Goal: Transaction & Acquisition: Download file/media

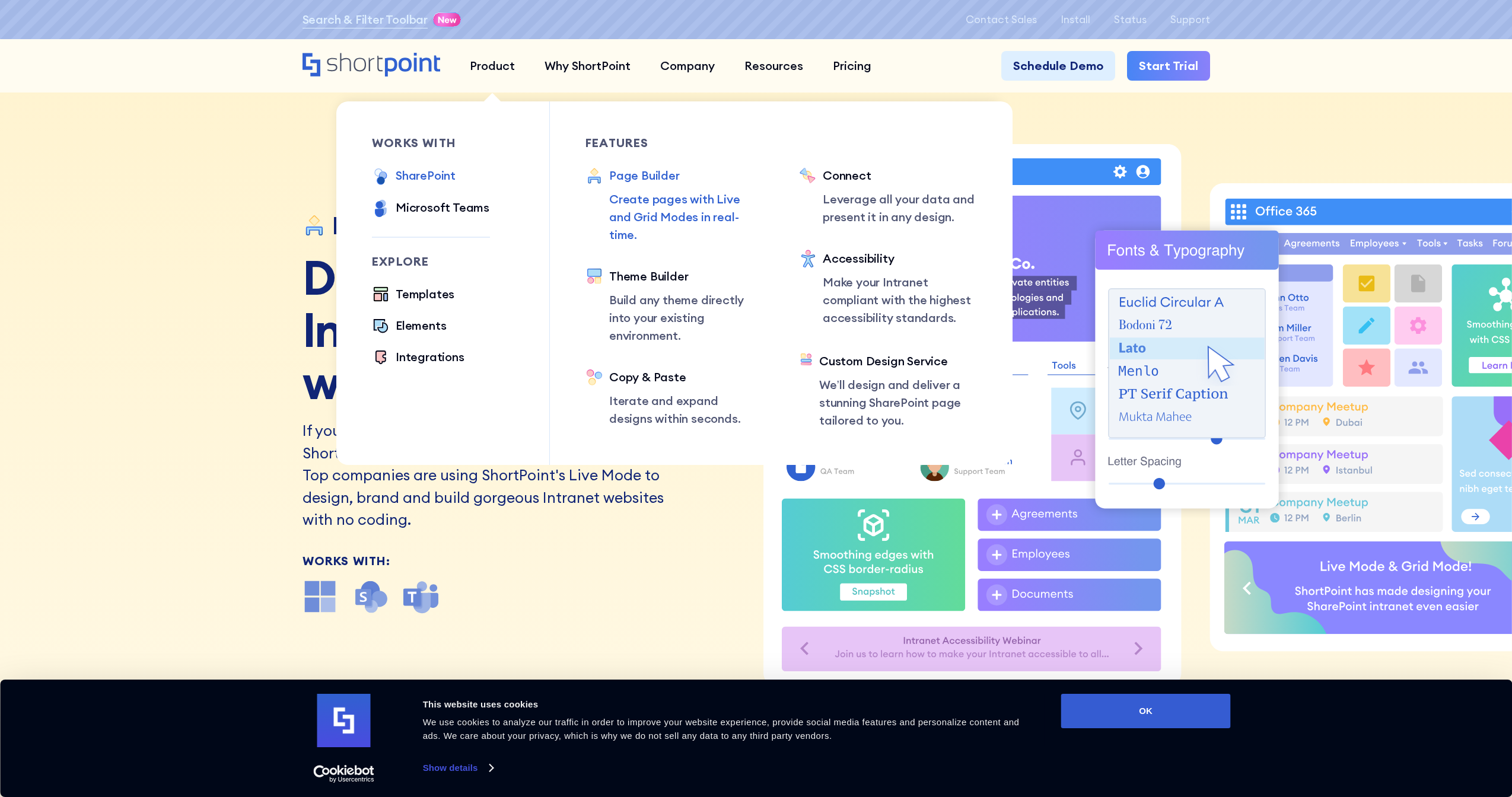
click at [444, 169] on div "SharePoint" at bounding box center [426, 175] width 60 height 17
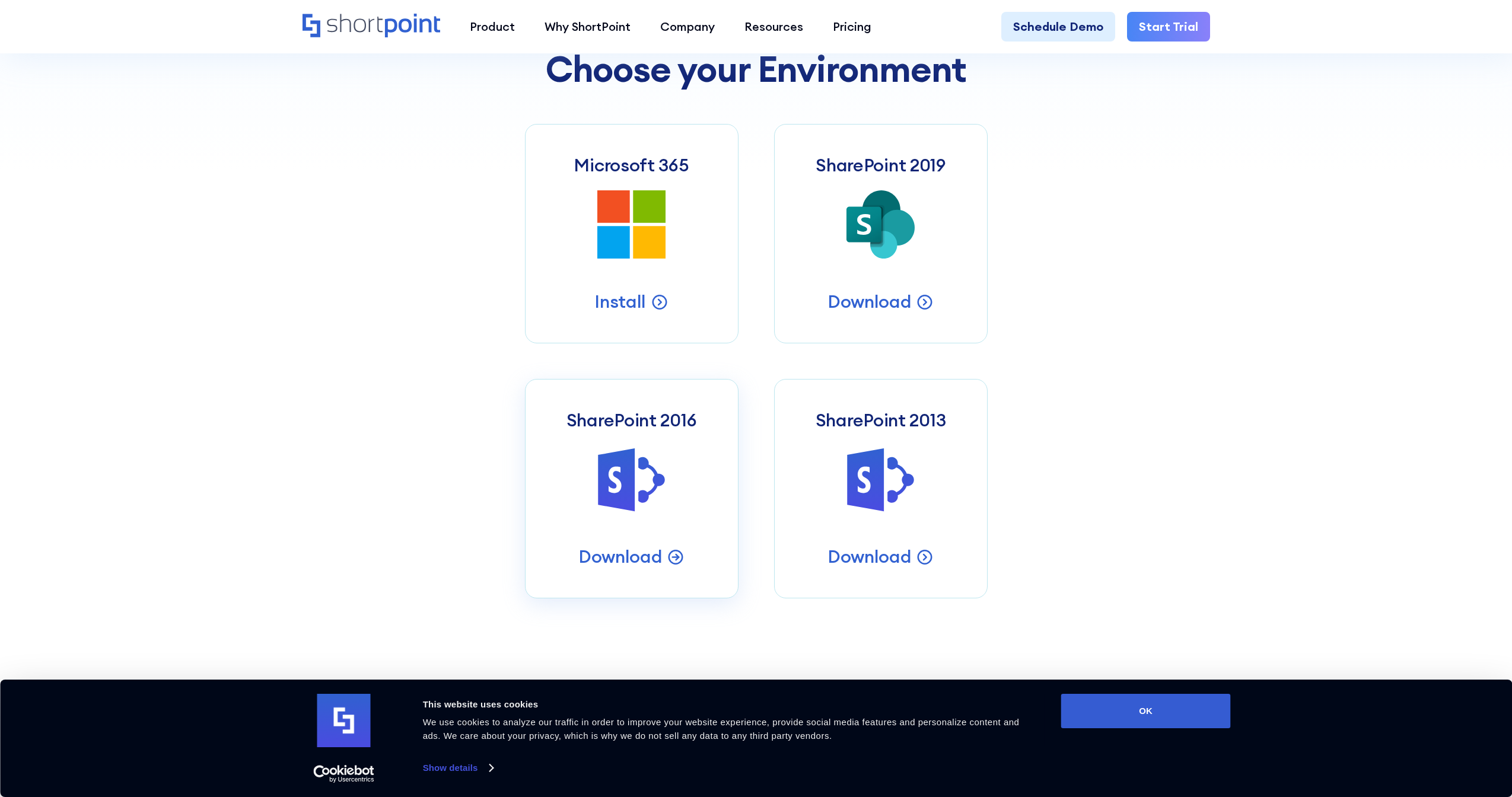
scroll to position [672, 0]
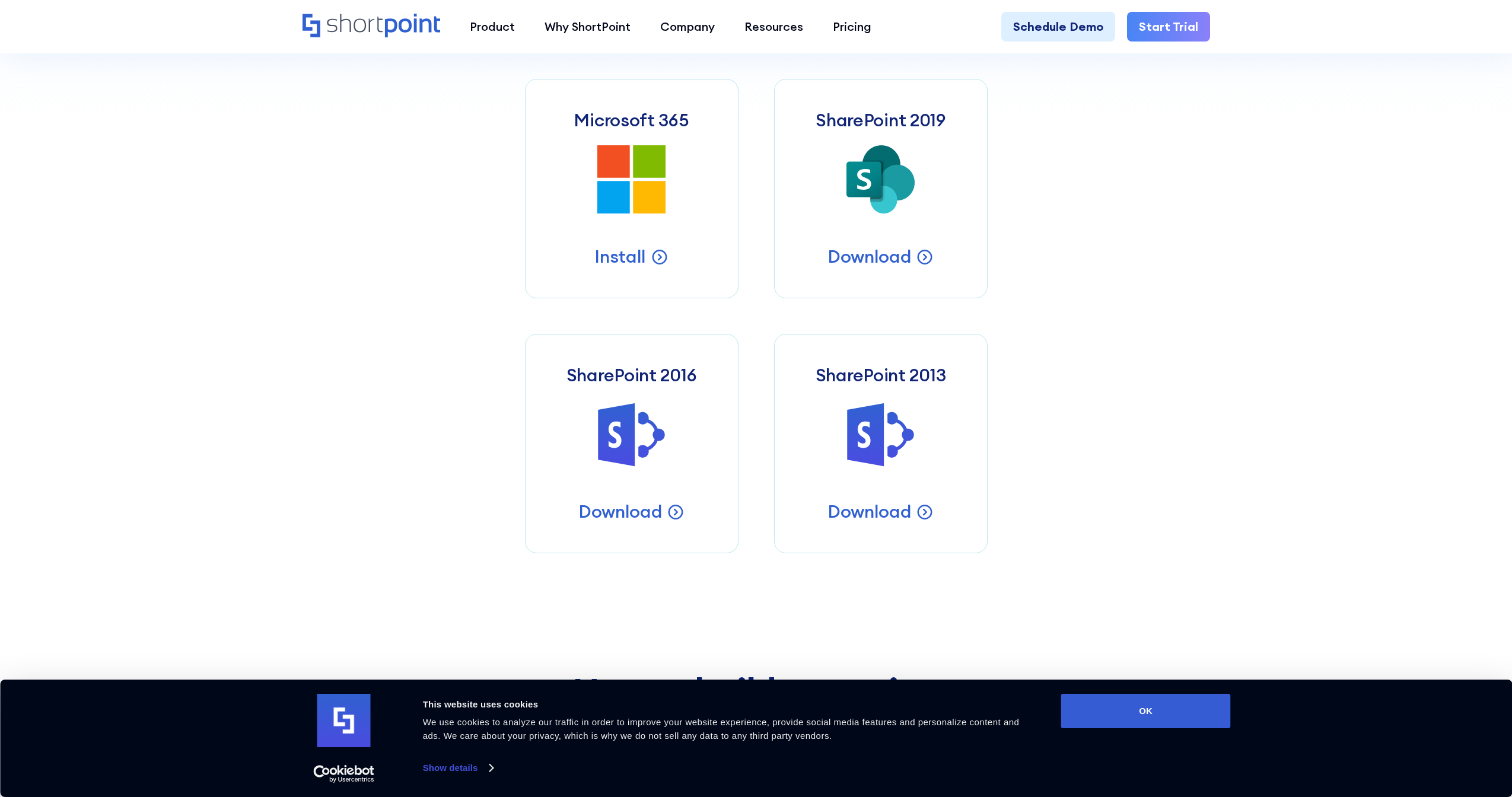
click at [1133, 263] on div "Get Shortpoint for Sharepoint Choose your Environment Microsoft 365 Microsoft 3…" at bounding box center [756, 267] width 907 height 573
click at [844, 116] on h3 "SharePoint 2019" at bounding box center [880, 119] width 130 height 21
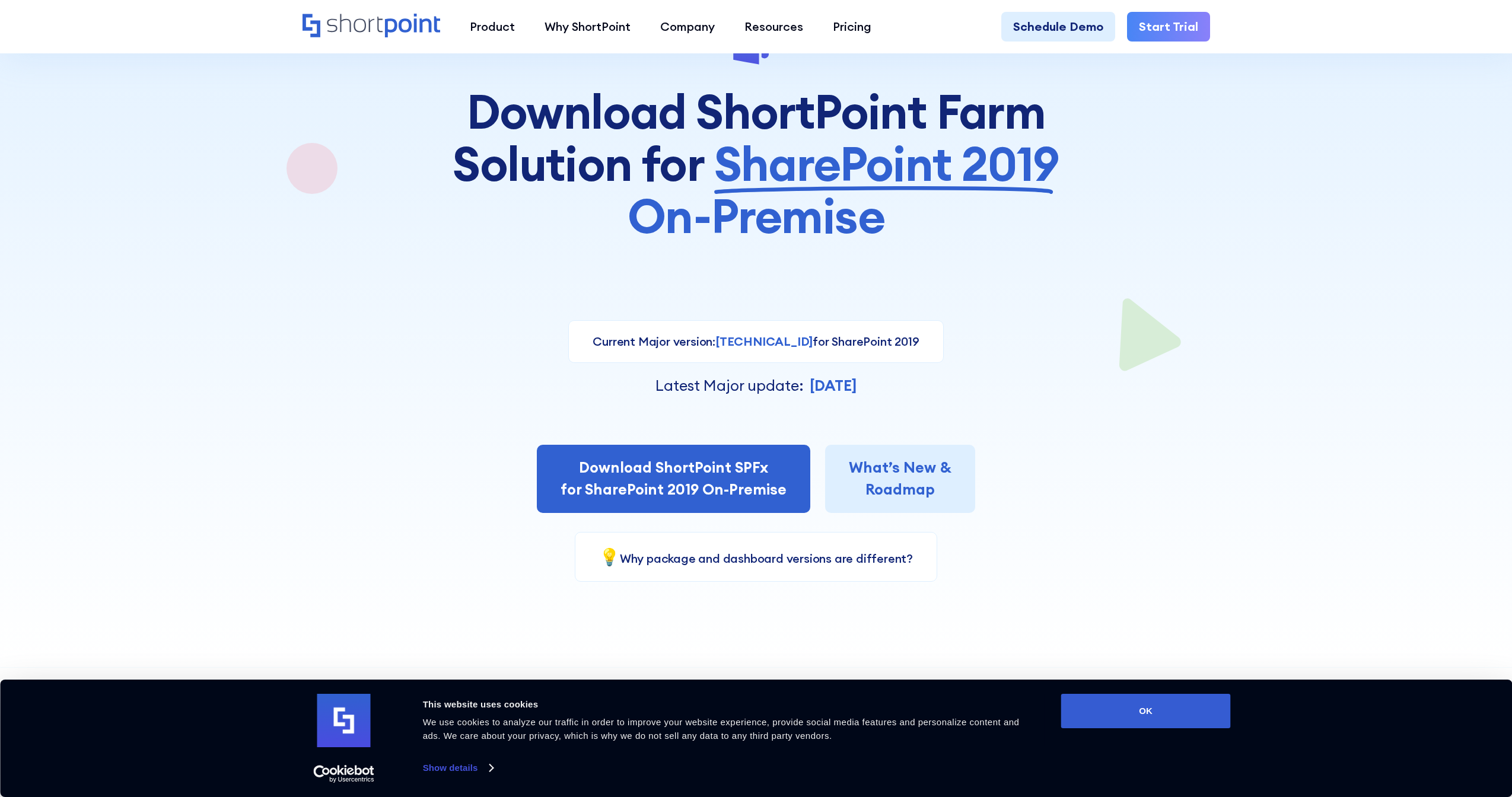
scroll to position [133, 0]
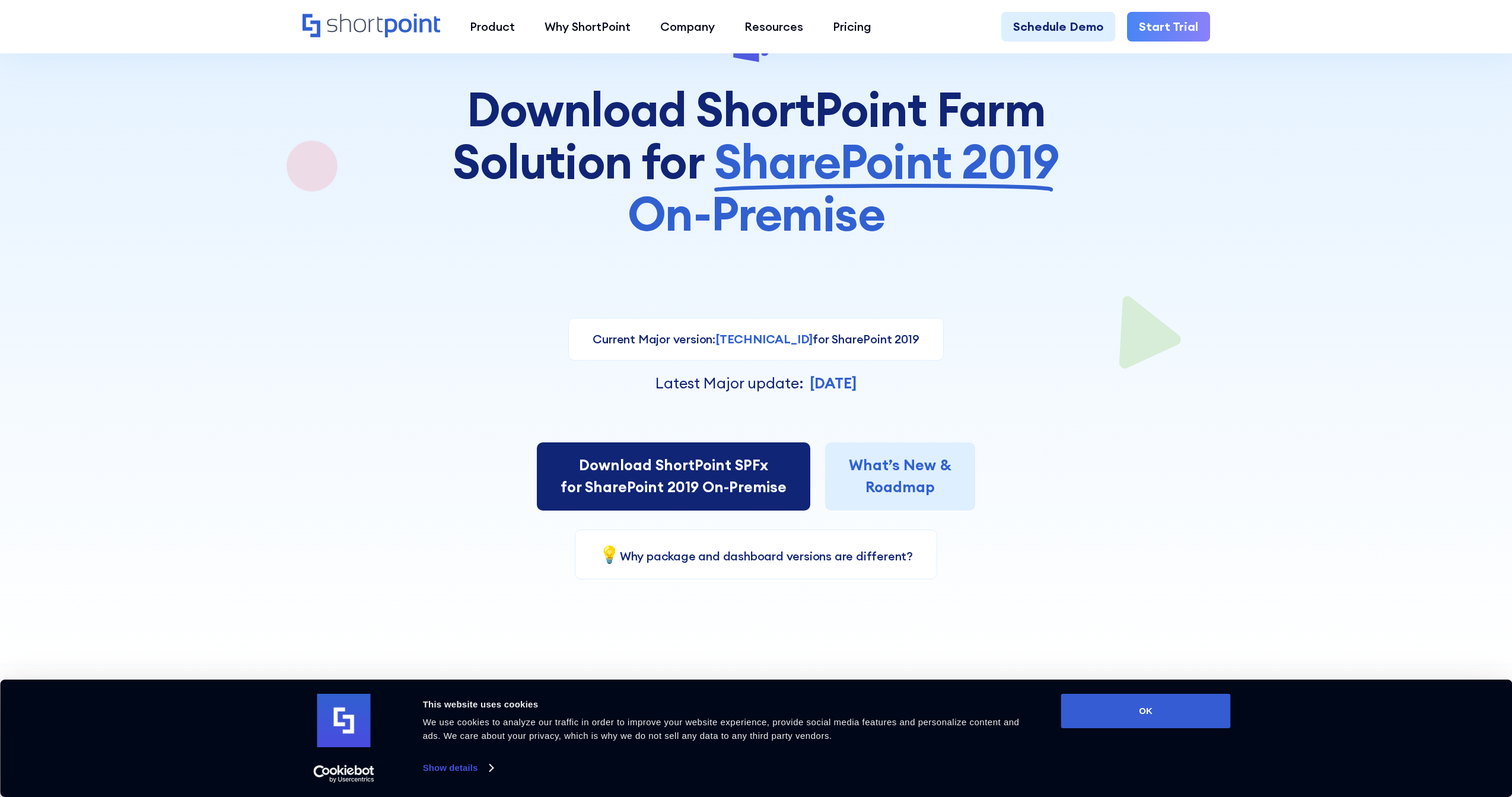
click at [612, 484] on link "Download ShortPoint SPFx for SharePoint 2019 On-Premise" at bounding box center [673, 476] width 273 height 68
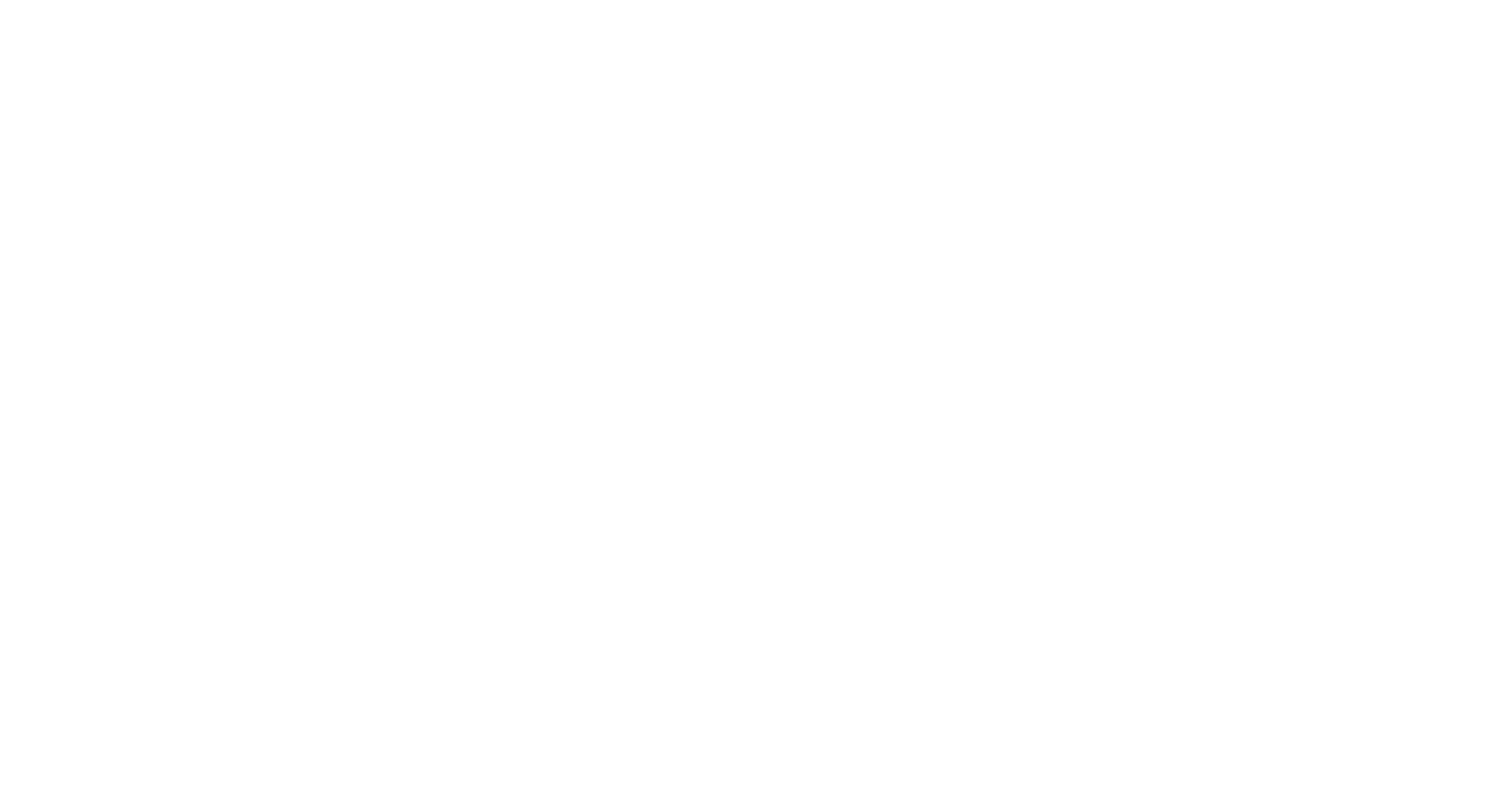
select select "SharePoint 2019 (On-Premise)"
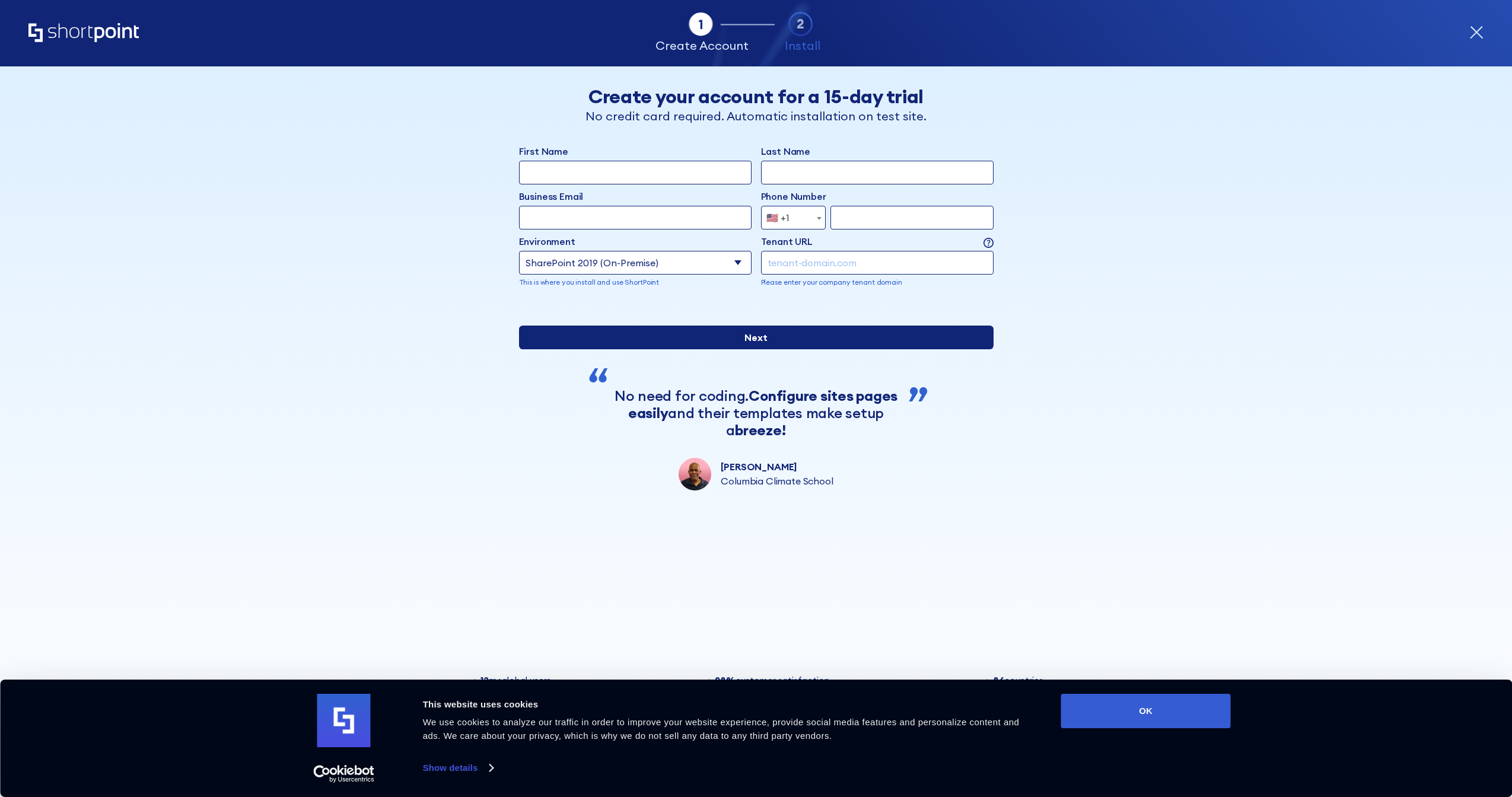
drag, startPoint x: 552, startPoint y: 385, endPoint x: 559, endPoint y: 388, distance: 7.6
click at [559, 350] on input "Next" at bounding box center [756, 337] width 475 height 24
click at [555, 350] on input "Next" at bounding box center [756, 337] width 475 height 24
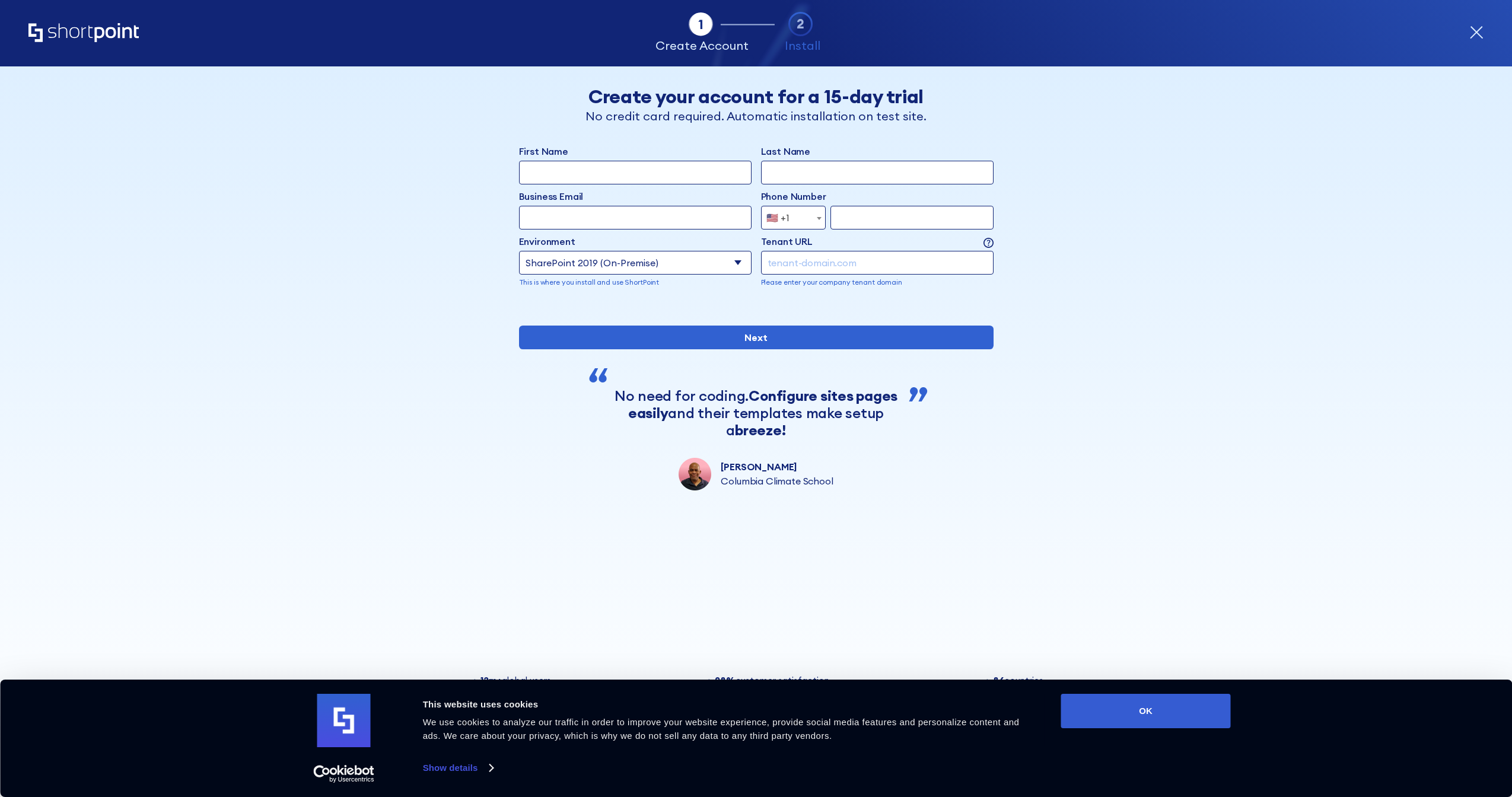
drag, startPoint x: 805, startPoint y: 198, endPoint x: 805, endPoint y: 205, distance: 7.0
click at [805, 198] on label "Phone Number" at bounding box center [877, 196] width 233 height 14
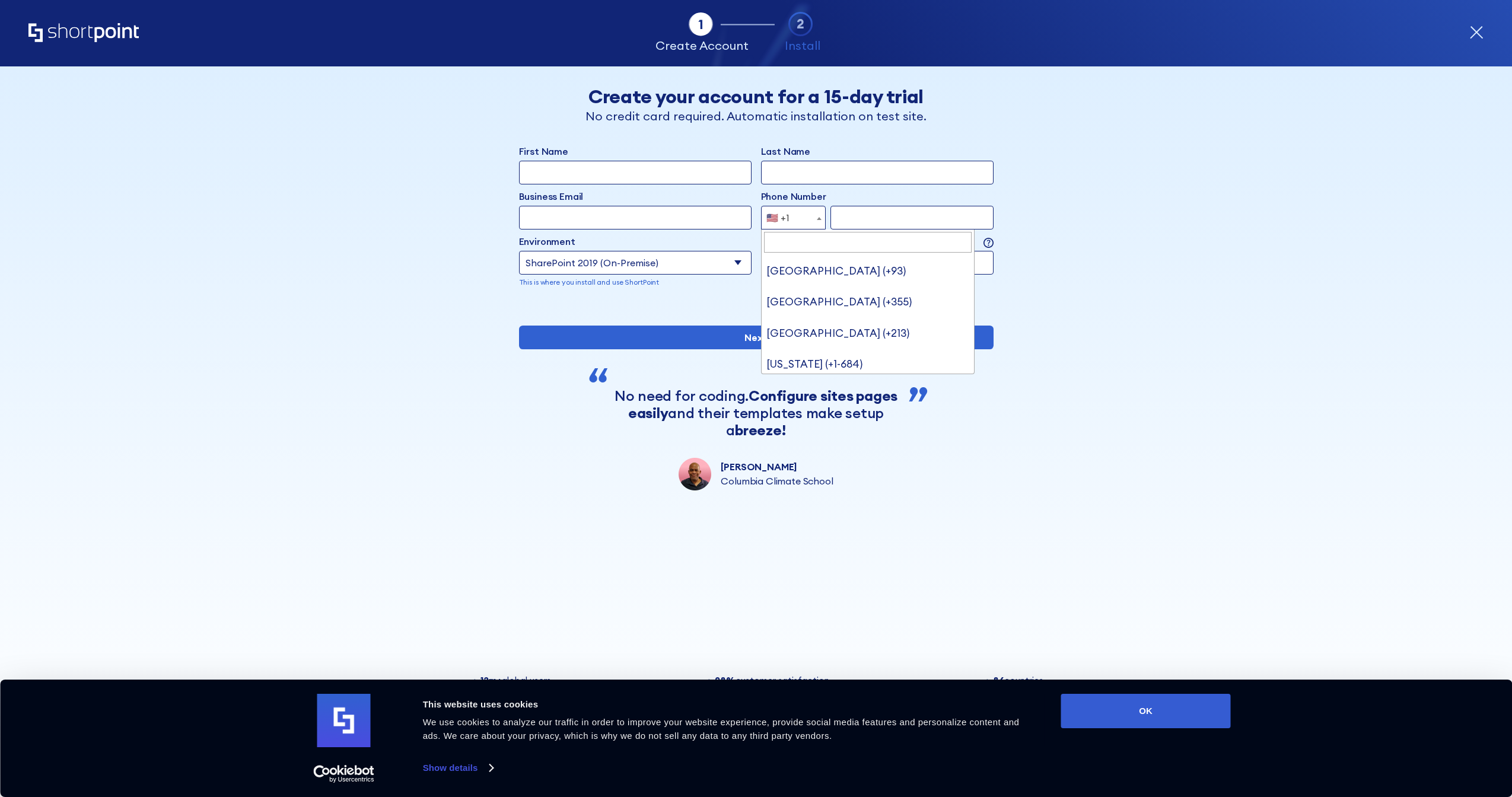
click at [804, 210] on span "🇺🇸 +1" at bounding box center [793, 217] width 65 height 24
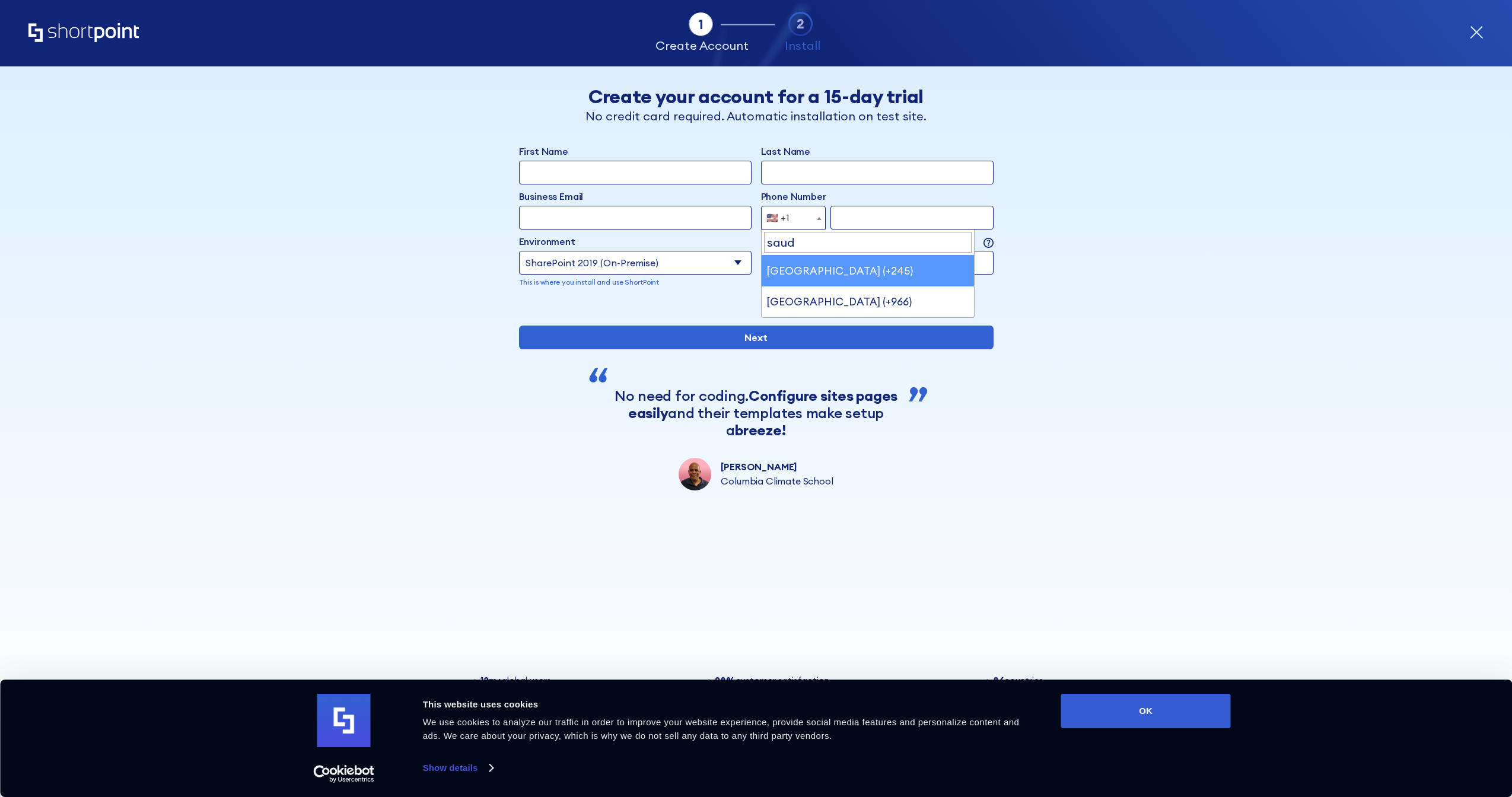
type input "saudi"
select select "+966"
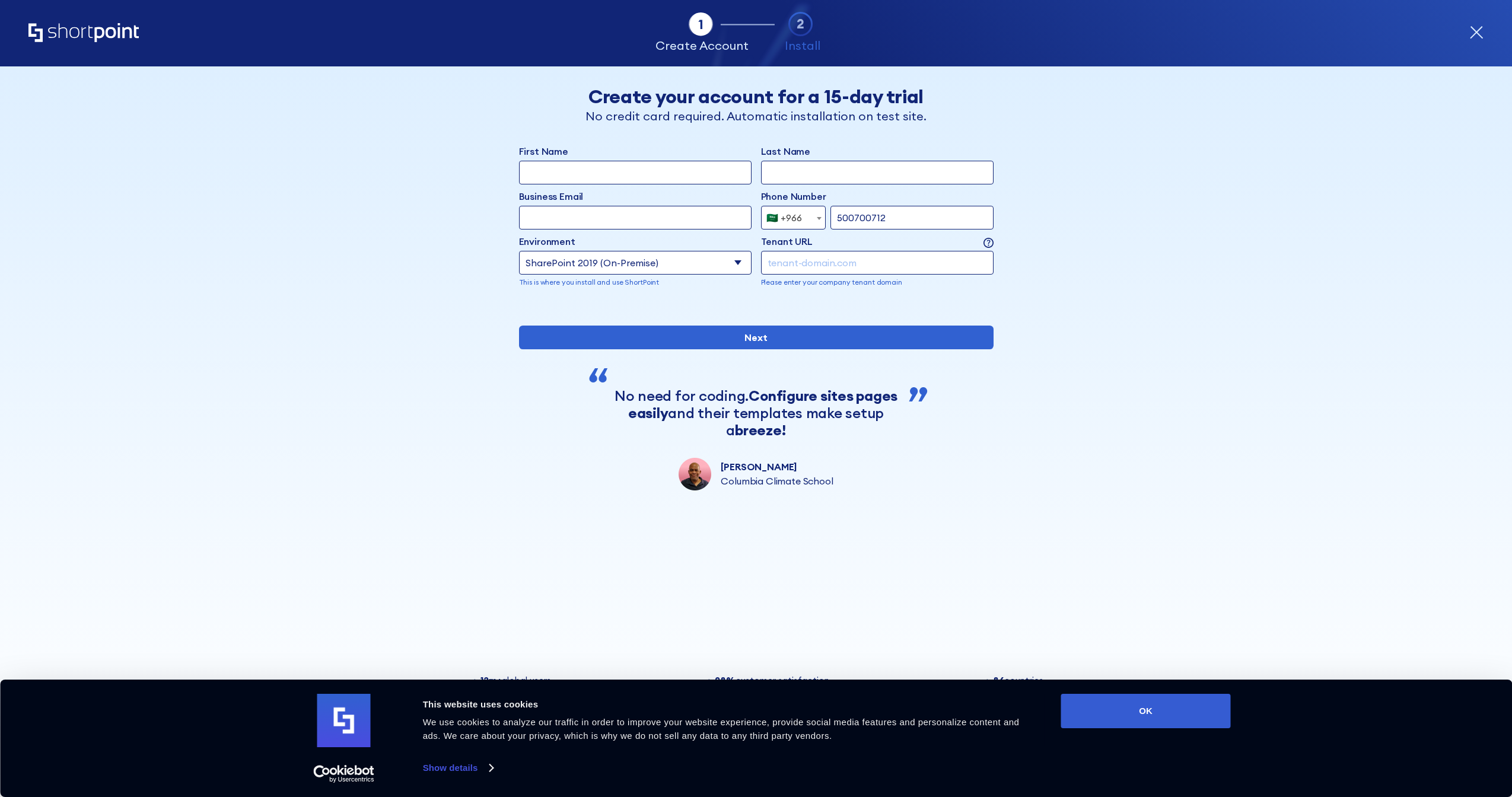
type input "500700712"
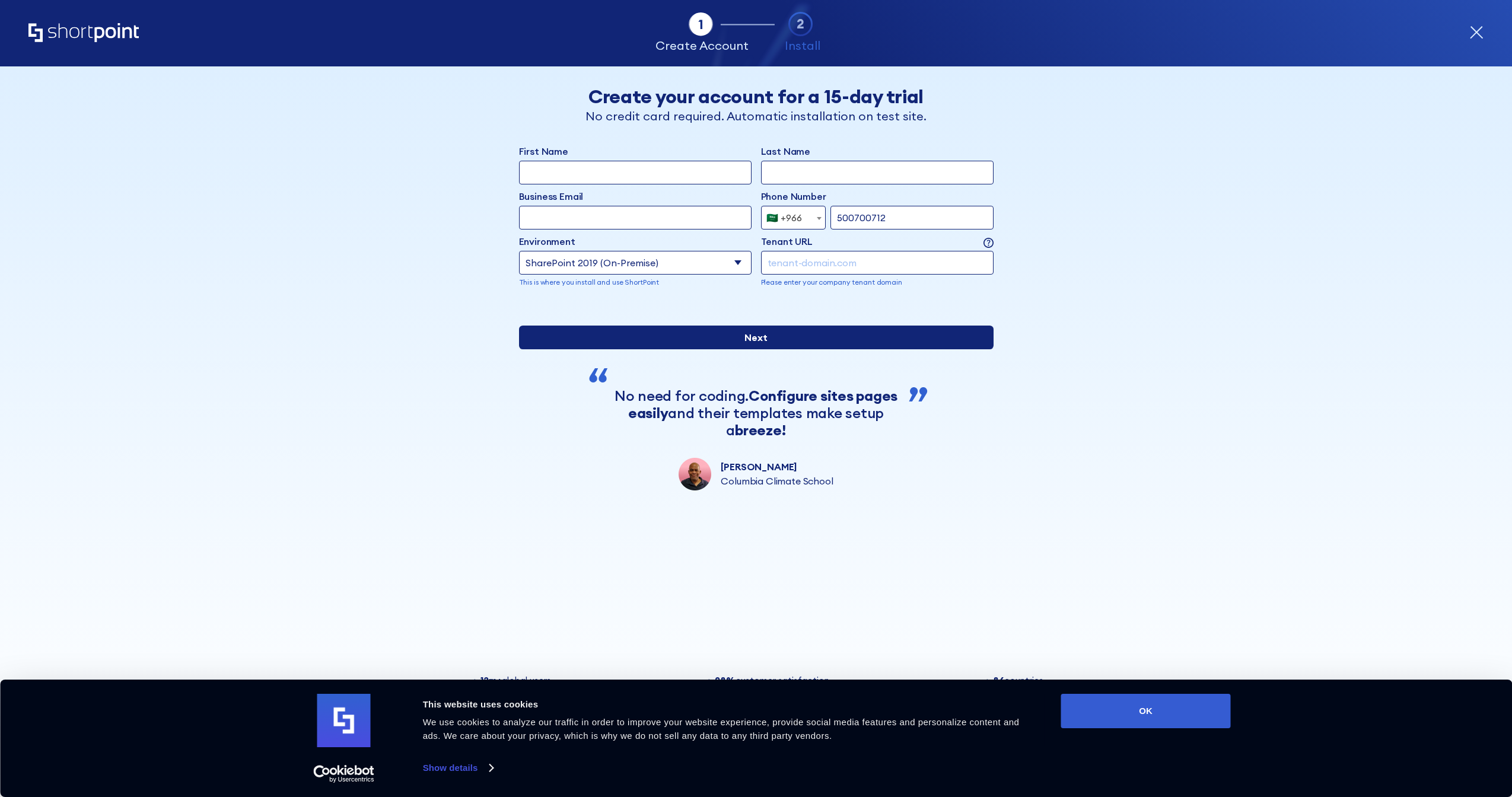
click at [746, 350] on input "Next" at bounding box center [756, 337] width 475 height 24
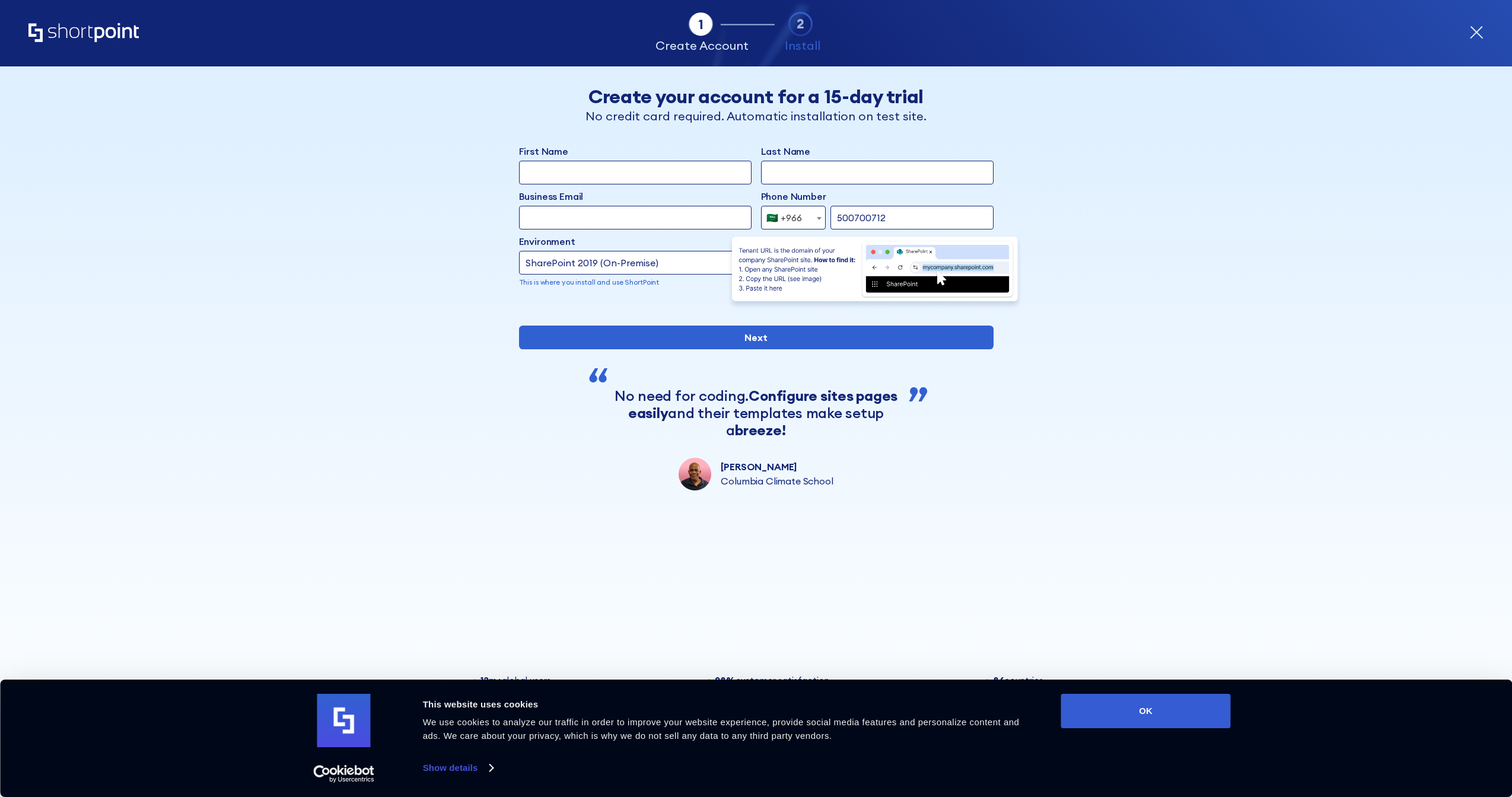
click at [989, 244] on img "form" at bounding box center [875, 272] width 297 height 75
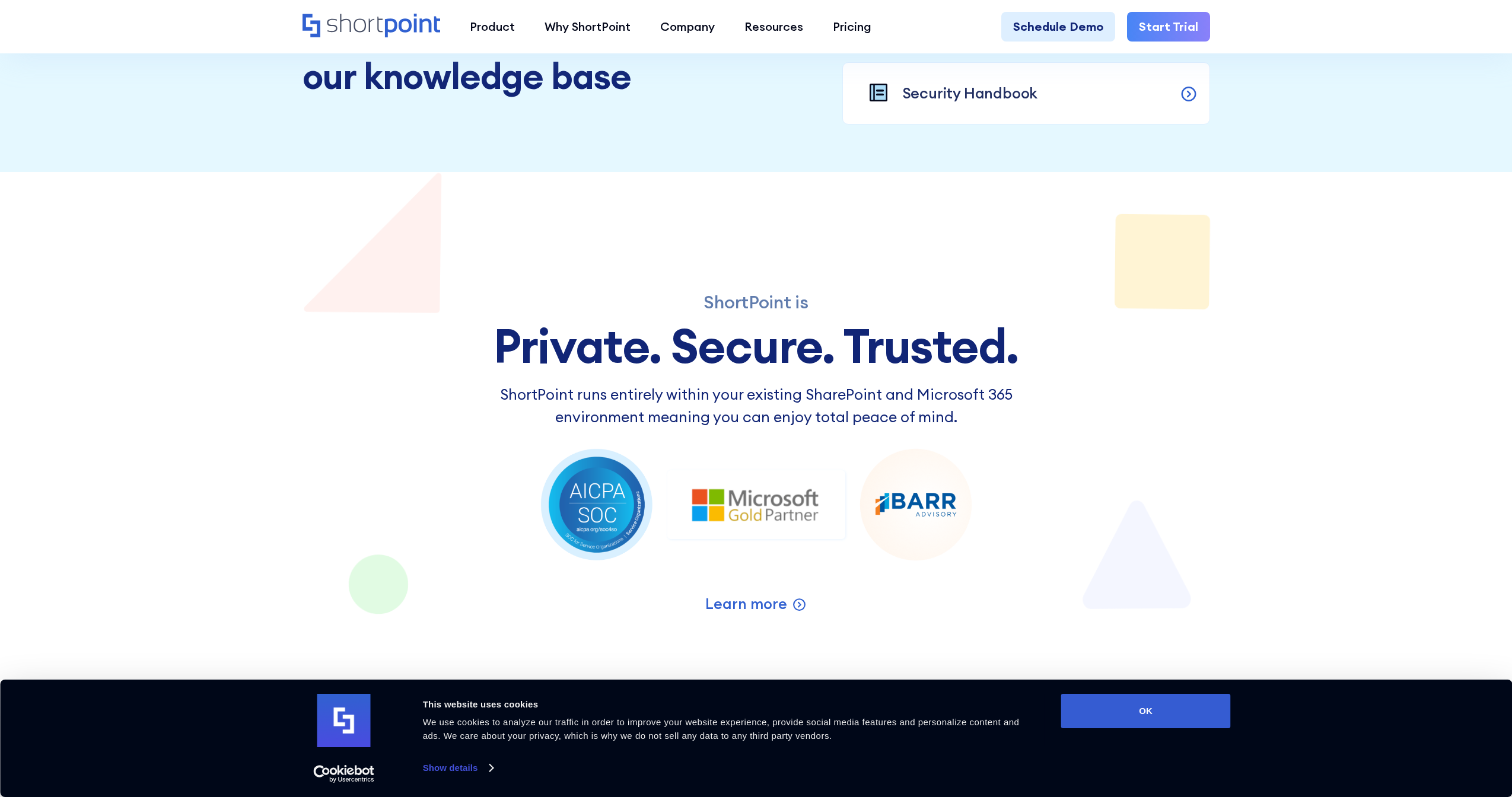
scroll to position [1831, 0]
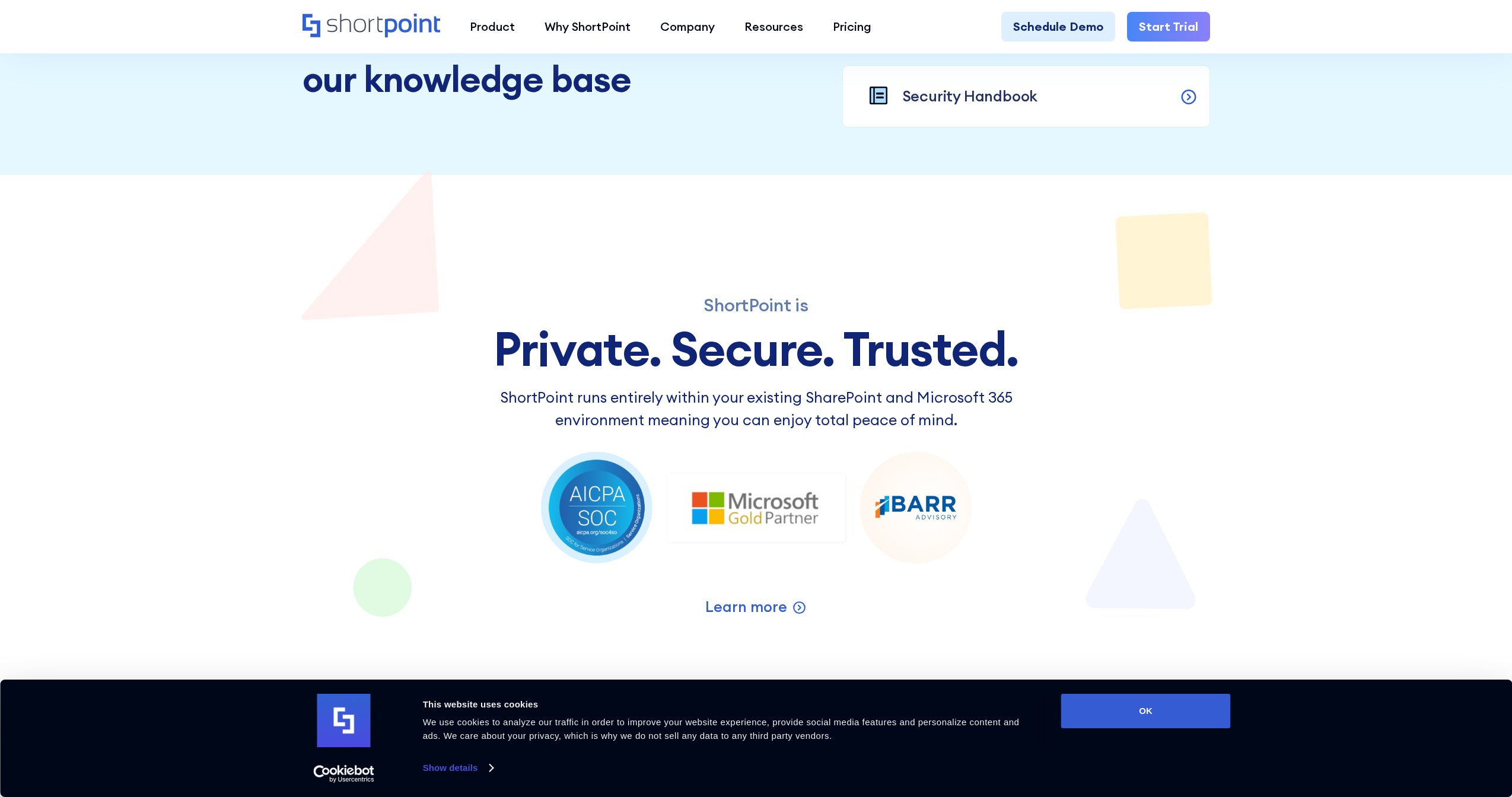
click at [425, 195] on div "ShortPoint is Private. Secure. Trusted. ShortPoint runs entirely within your ex…" at bounding box center [756, 486] width 907 height 622
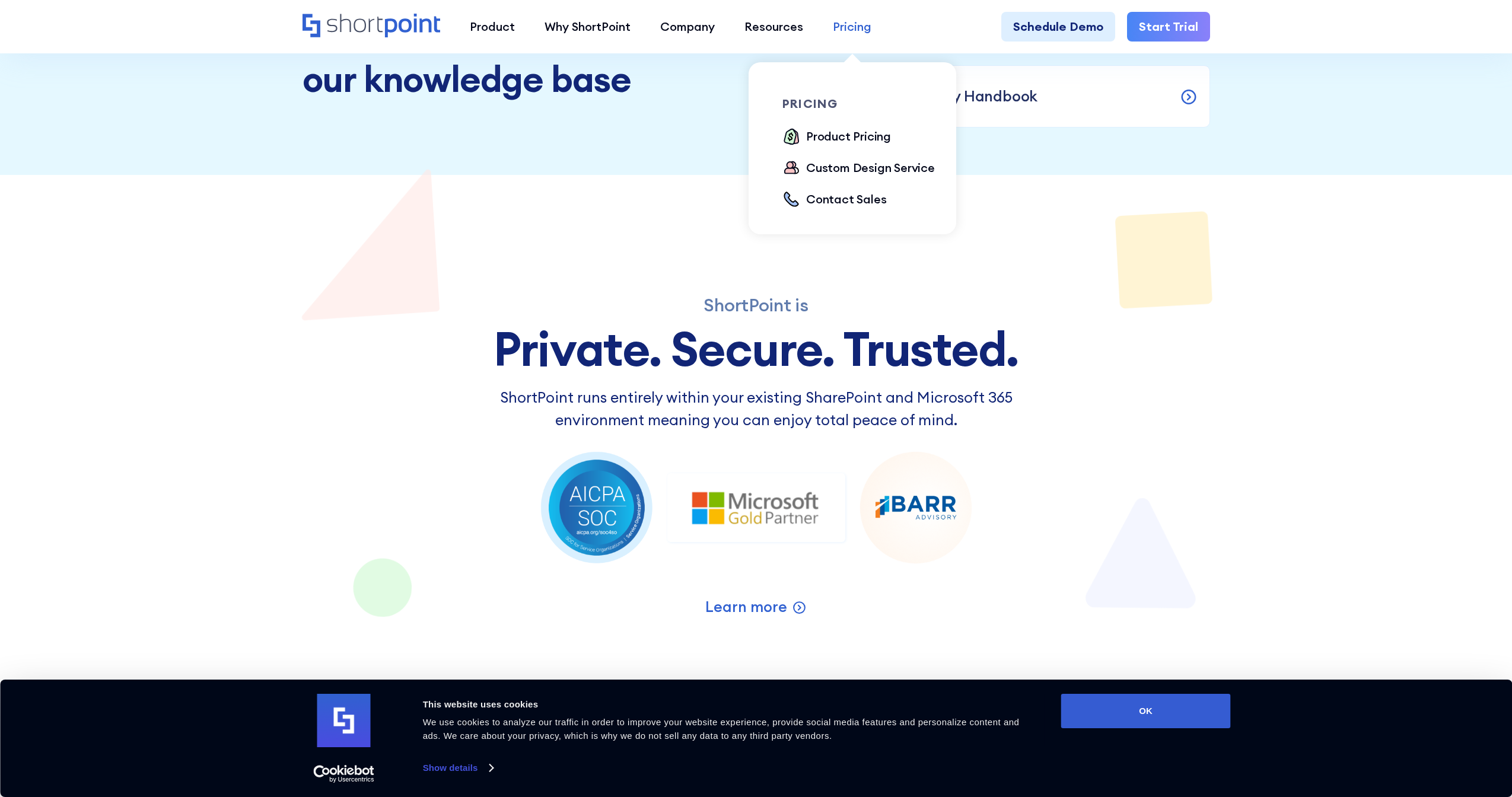
click at [864, 27] on div "Pricing" at bounding box center [852, 26] width 38 height 17
click at [819, 139] on div "Product Pricing" at bounding box center [848, 136] width 85 height 17
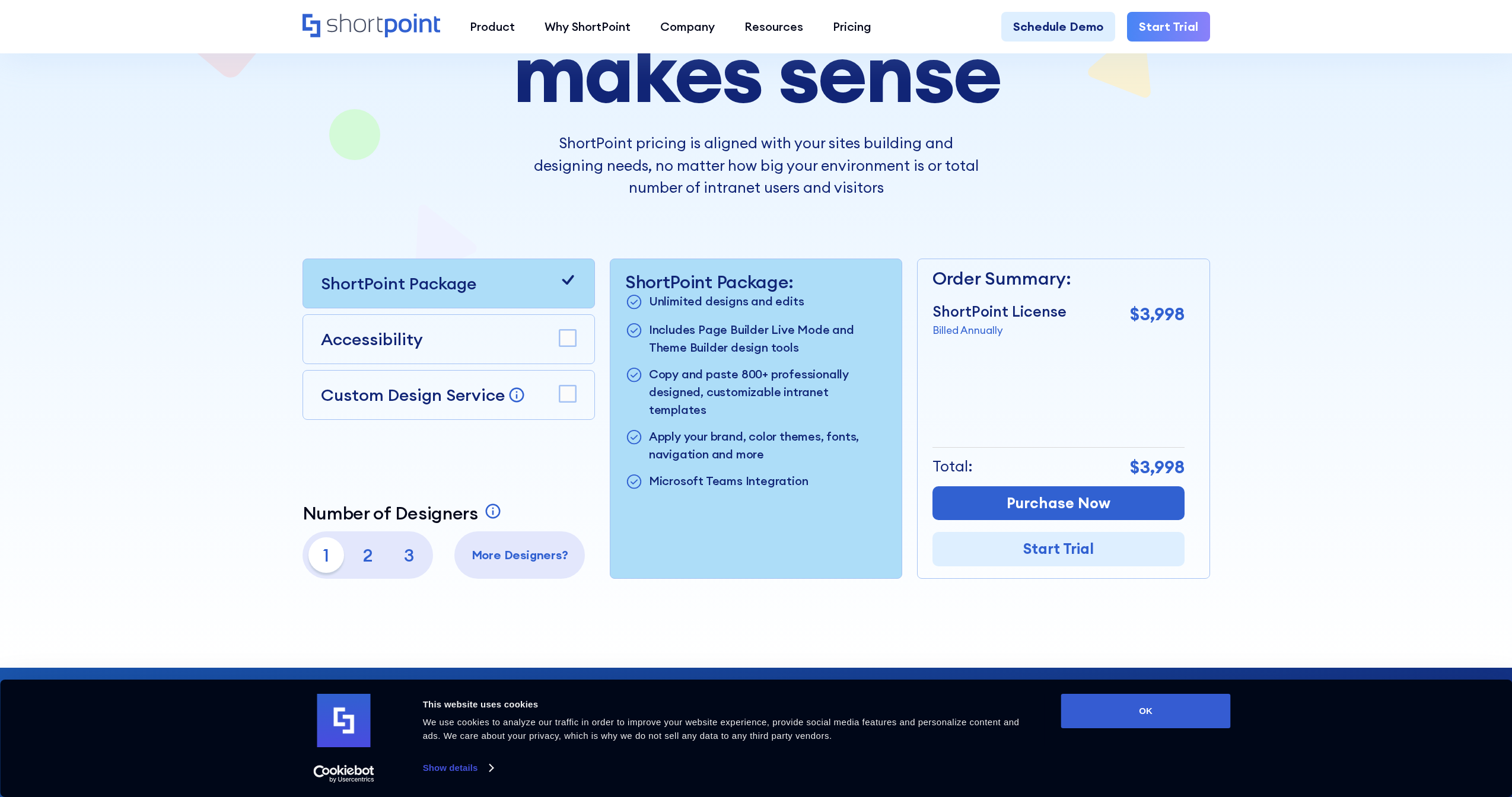
scroll to position [380, 0]
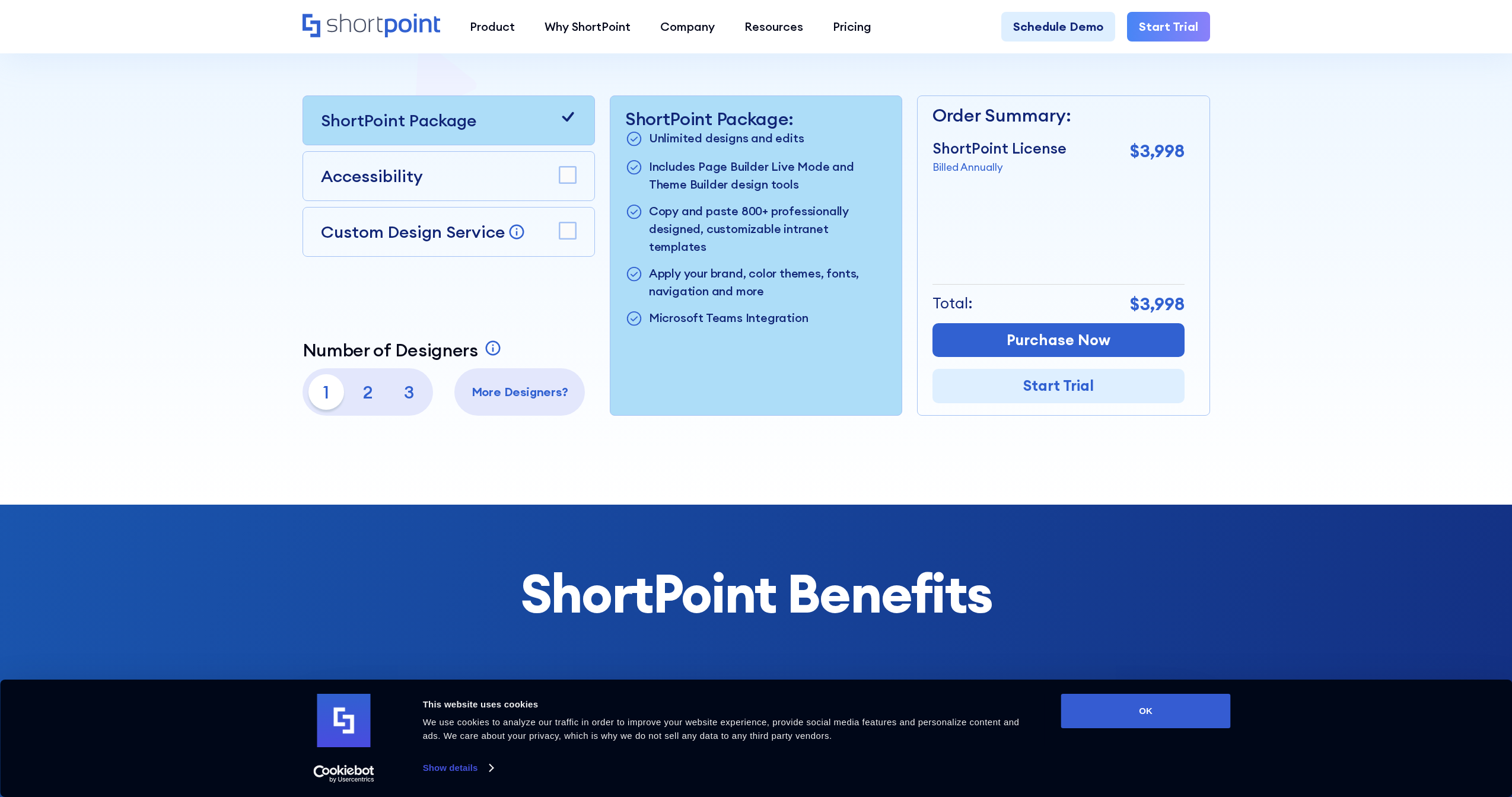
click at [365, 393] on p "2" at bounding box center [367, 392] width 36 height 36
click at [339, 394] on p "1" at bounding box center [326, 392] width 36 height 36
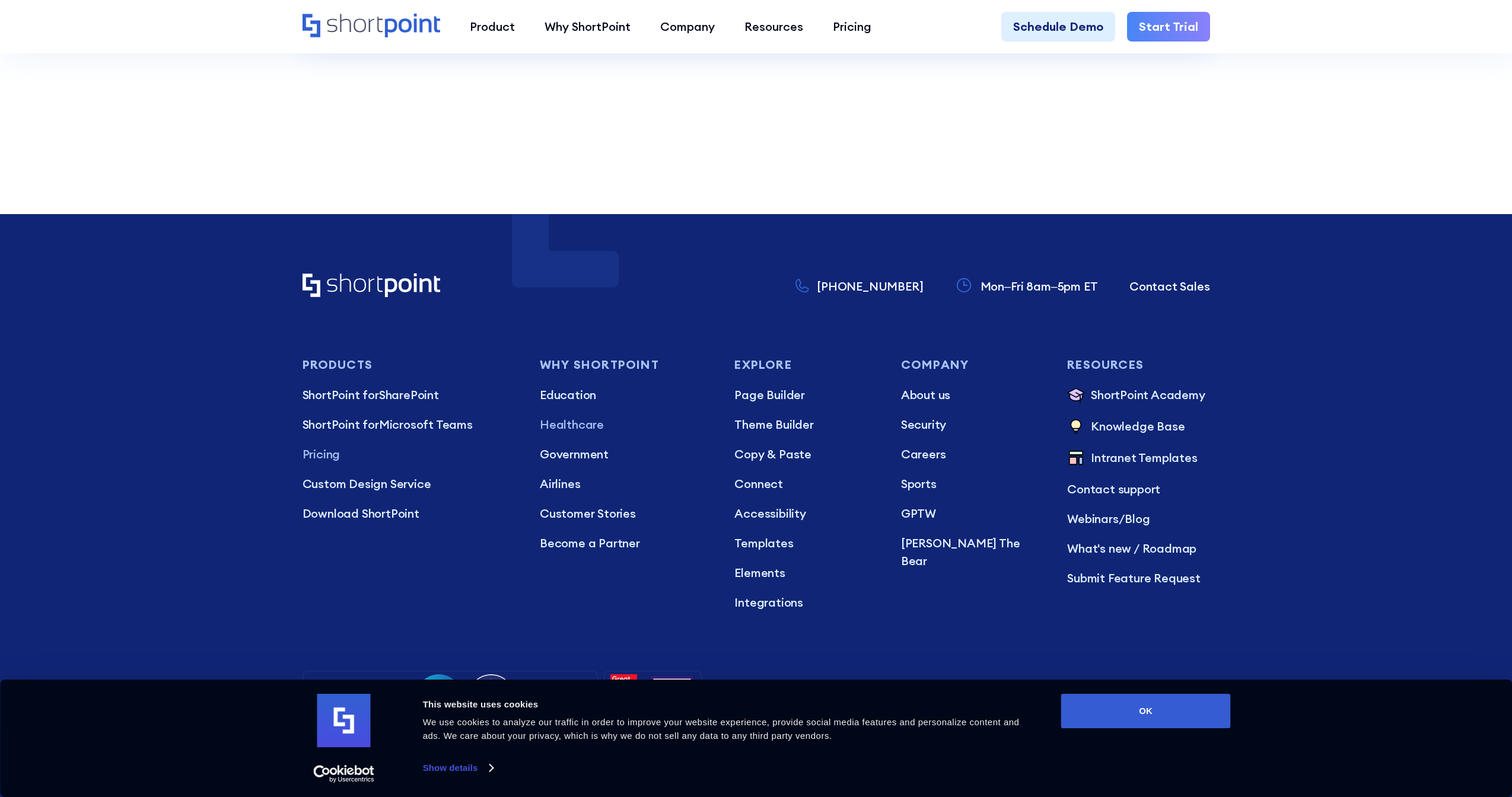
scroll to position [3495, 0]
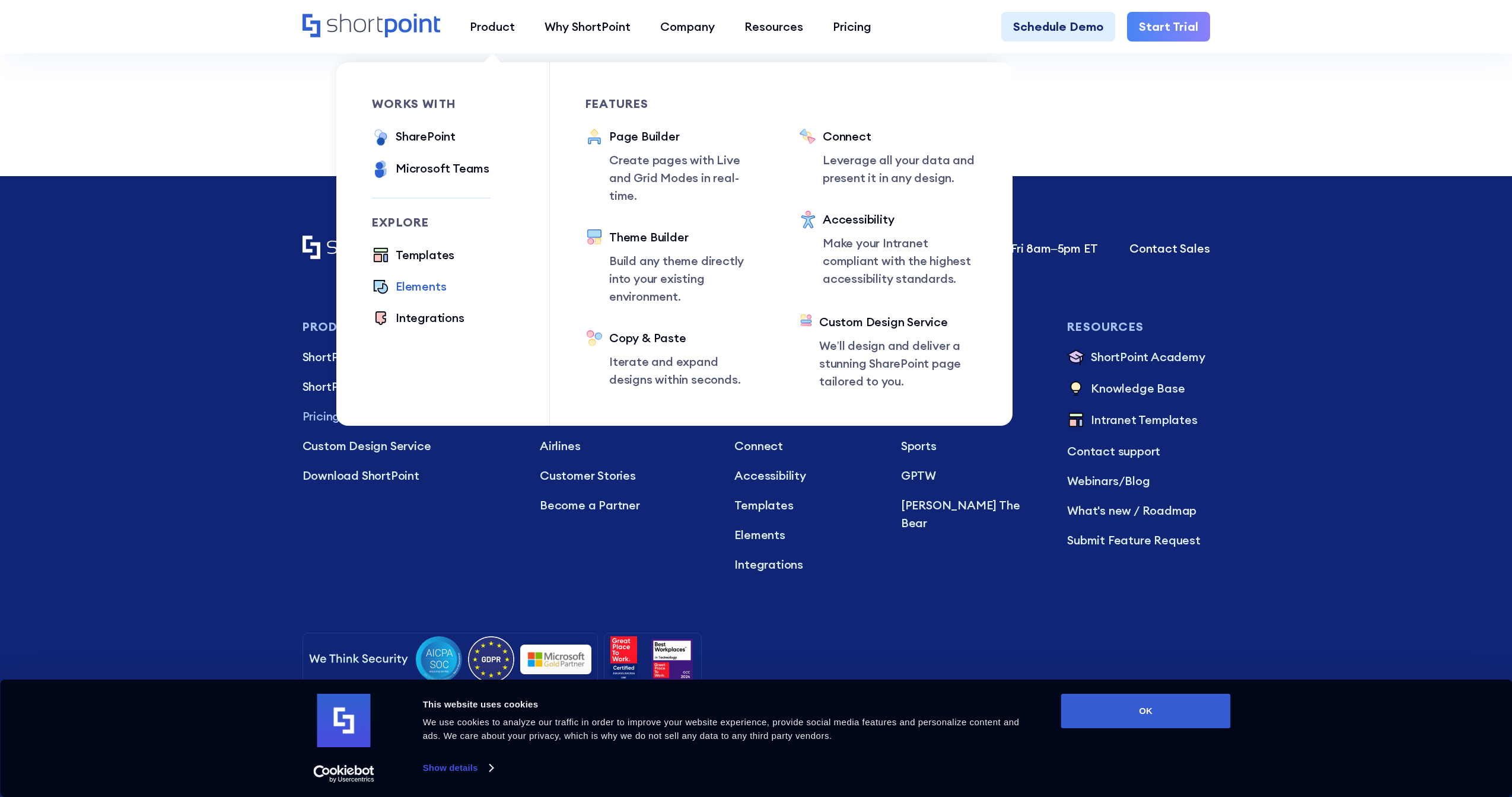
click at [405, 288] on div "Elements" at bounding box center [421, 286] width 51 height 17
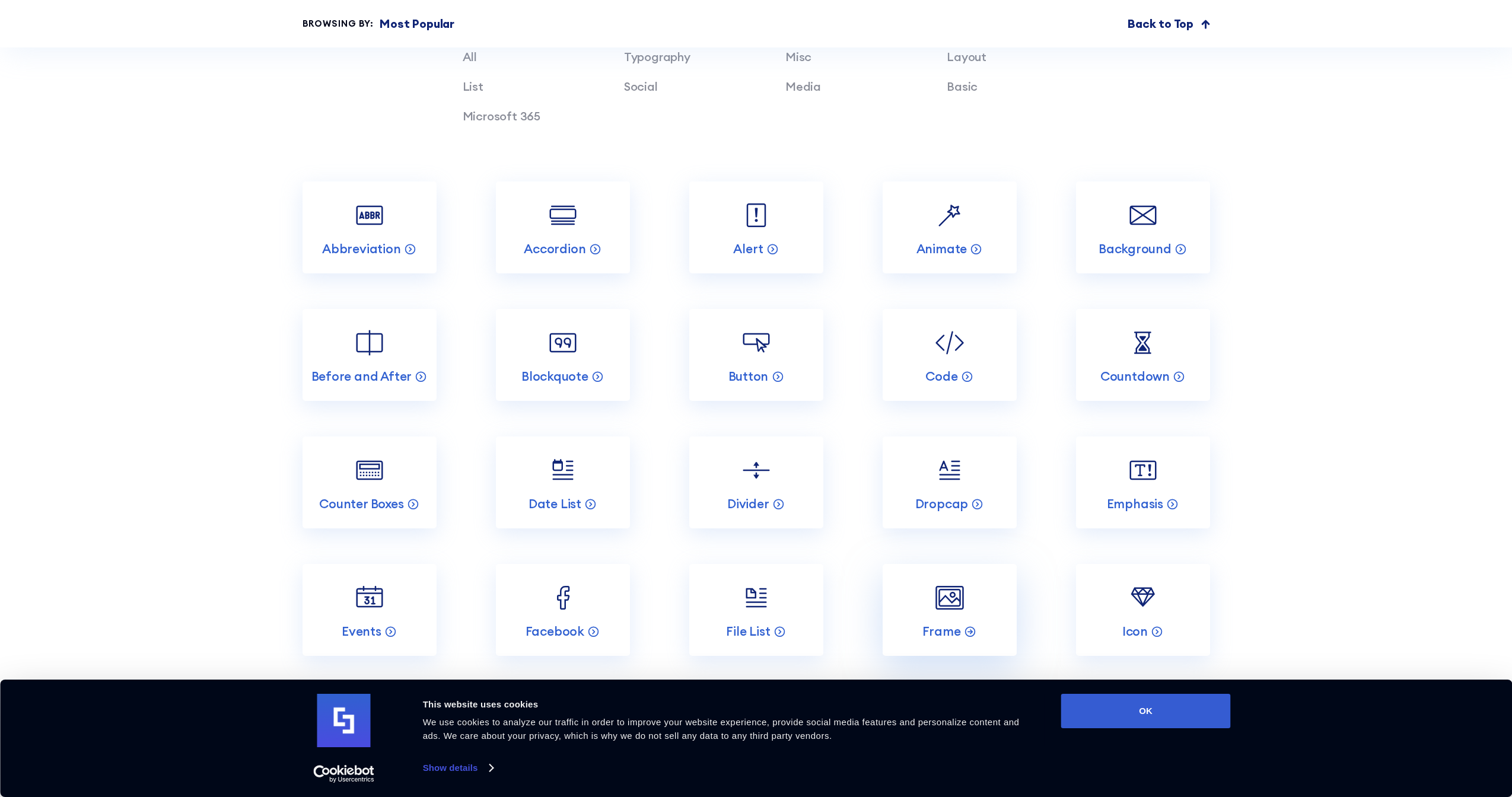
scroll to position [1461, 0]
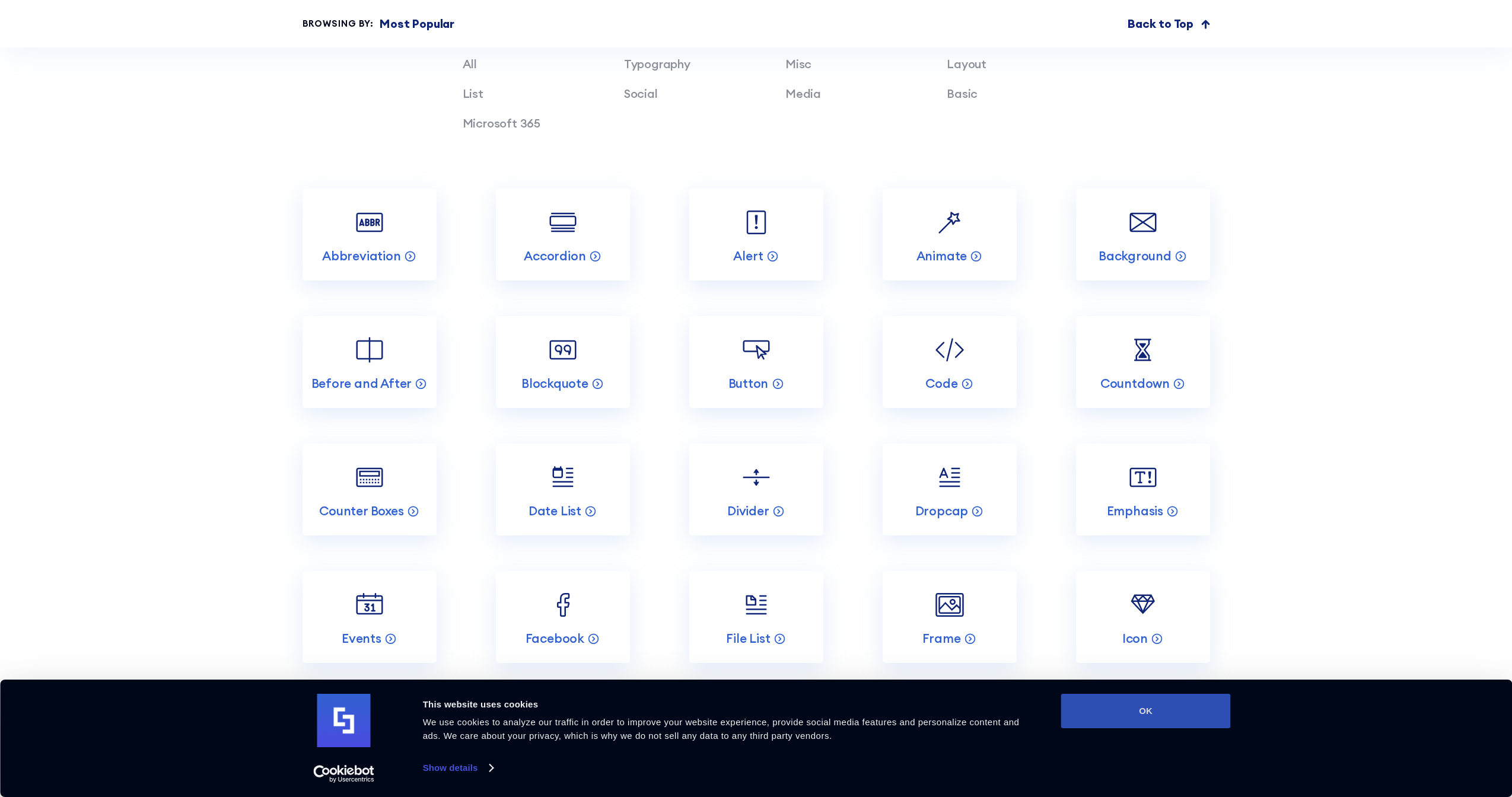
click at [1123, 714] on button "OK" at bounding box center [1146, 711] width 169 height 34
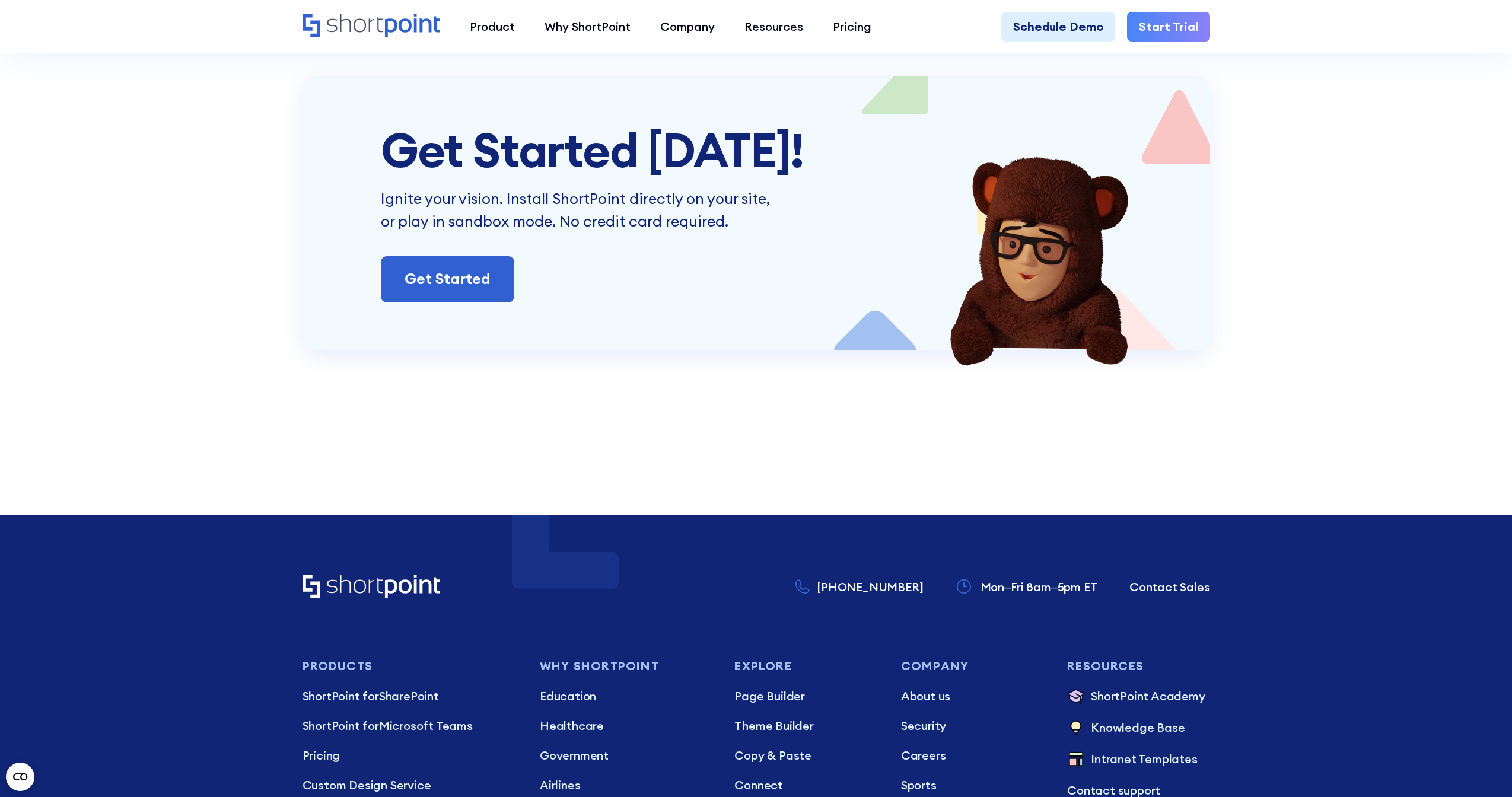
scroll to position [3927, 0]
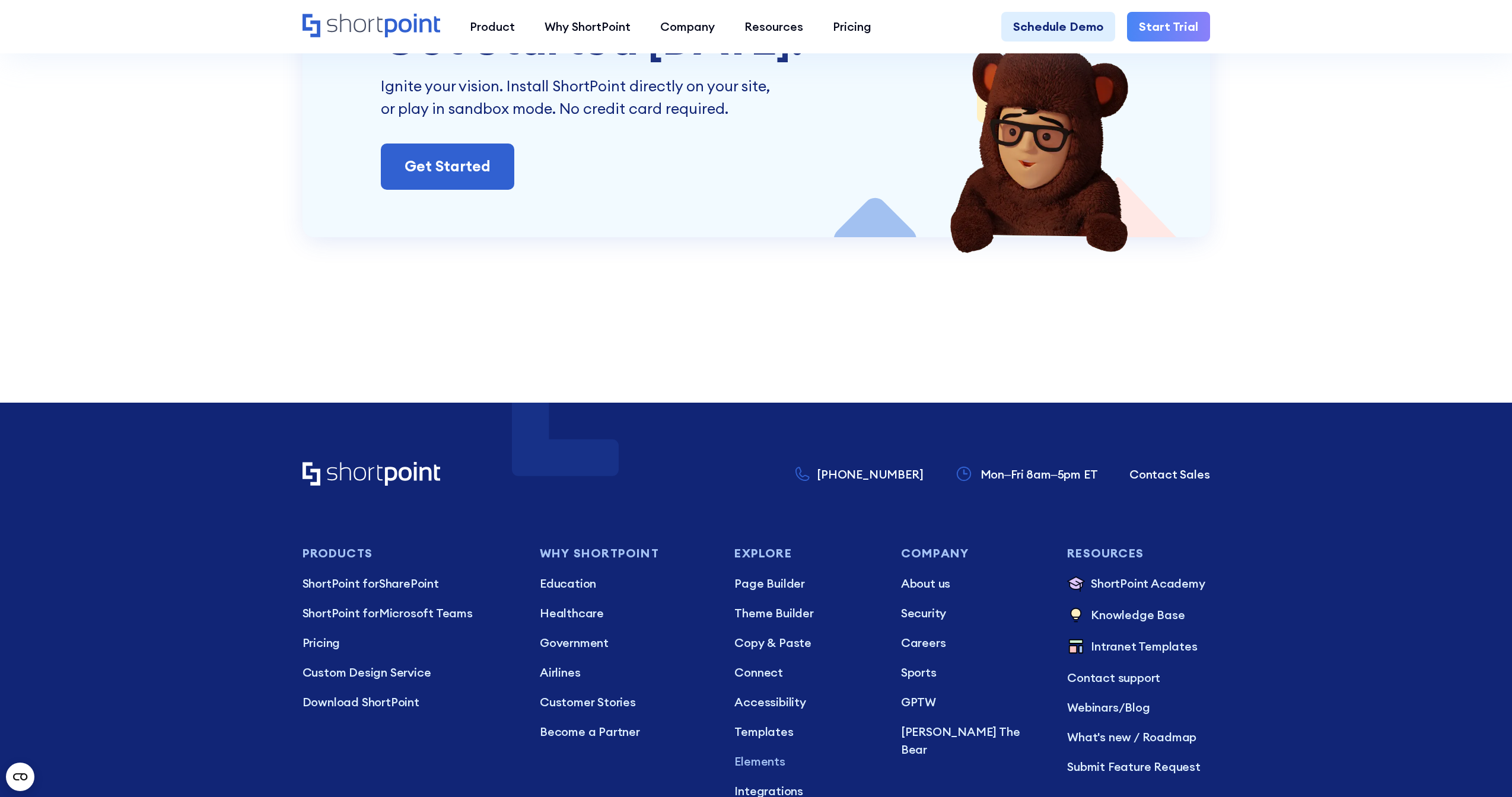
click at [423, 302] on section "Get Started Today! Ignite your vision. Install ShortPoint directly on your site…" at bounding box center [756, 160] width 1512 height 392
